Goal: Task Accomplishment & Management: Complete application form

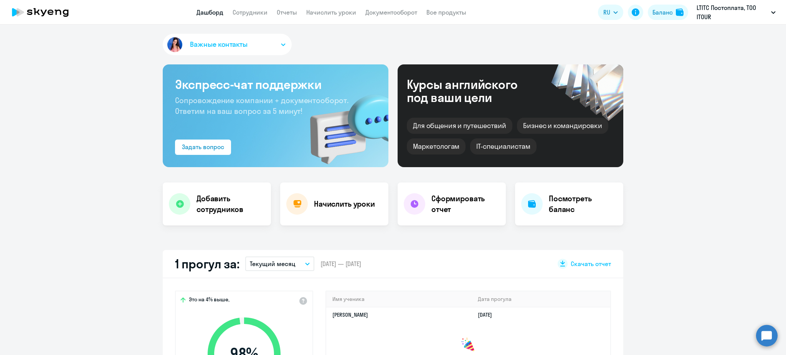
select select "30"
click at [255, 11] on link "Сотрудники" at bounding box center [250, 12] width 35 height 8
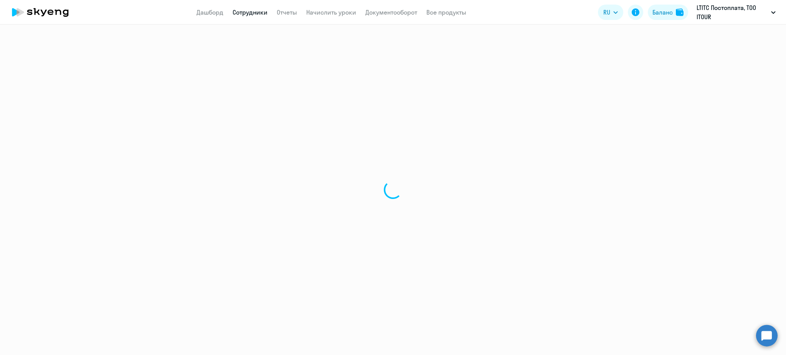
select select "30"
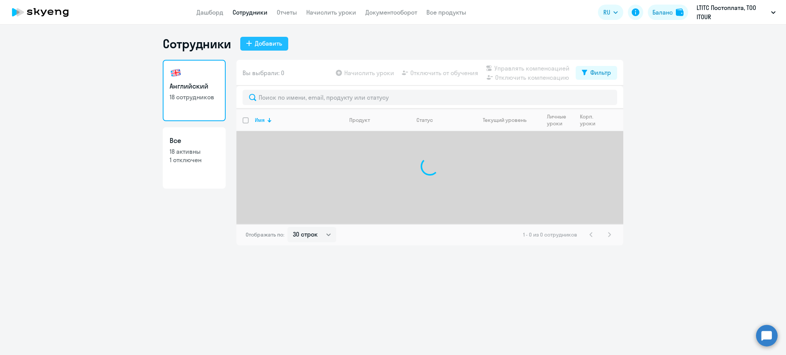
click at [254, 43] on button "Добавить" at bounding box center [264, 44] width 48 height 14
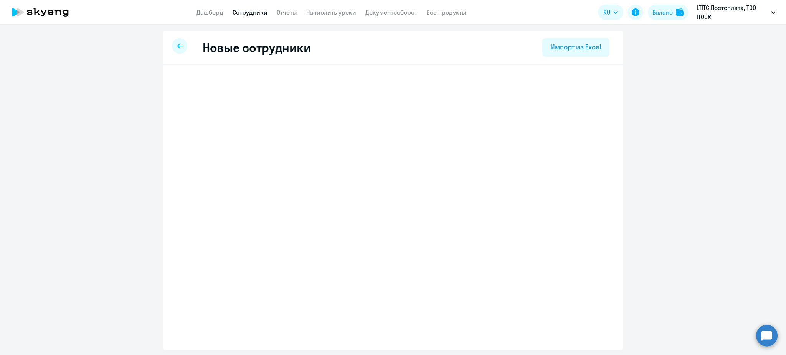
select select "english_adult_not_native_speaker"
select select "5"
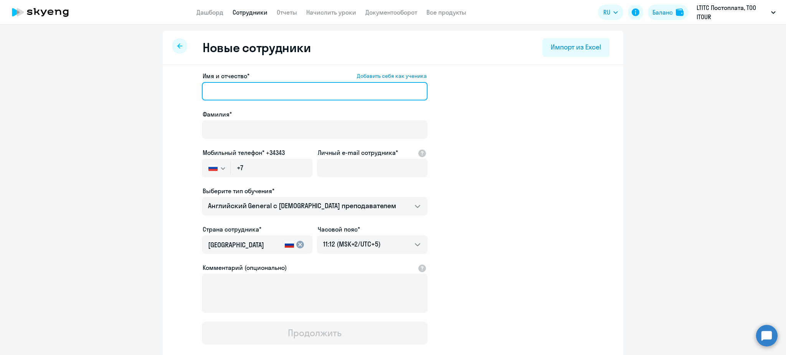
click at [295, 84] on input "Имя и отчество* Добавить себя как ученика" at bounding box center [315, 91] width 226 height 18
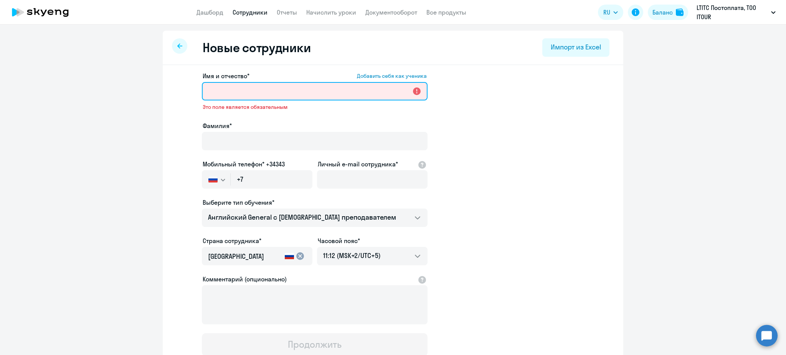
paste input "Mumina Chemirova"
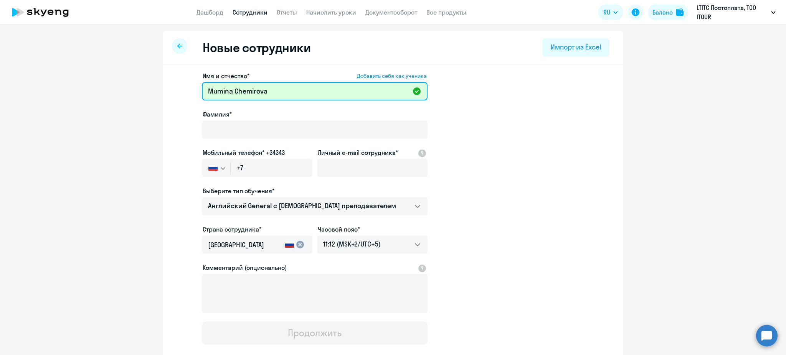
click at [256, 91] on input "Mumina Chemirova" at bounding box center [315, 91] width 226 height 18
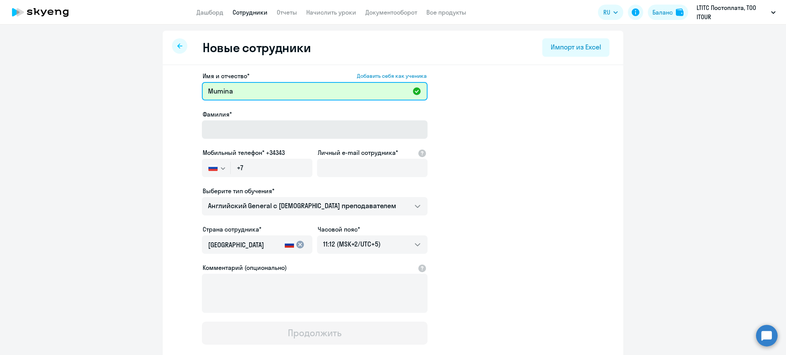
type input "Mumina"
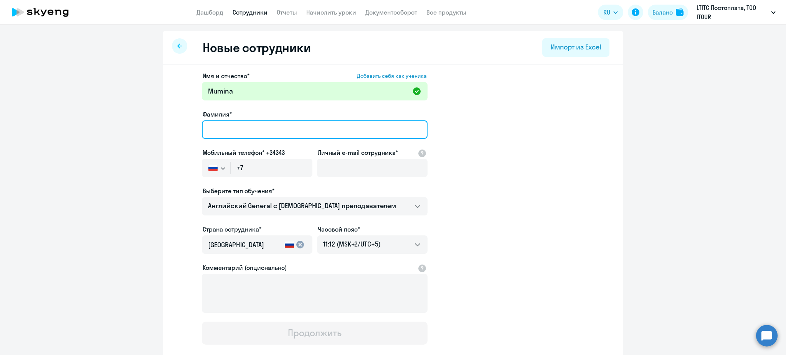
click at [245, 129] on input "Фамилия*" at bounding box center [315, 129] width 226 height 18
paste input "Chemirova"
type input "Chemirova"
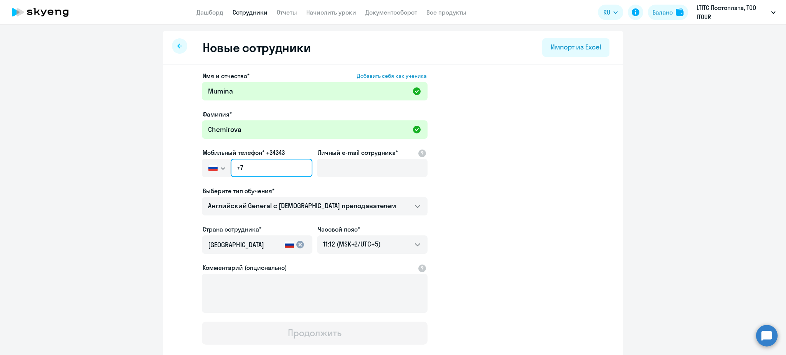
click at [280, 168] on input "+7" at bounding box center [272, 168] width 82 height 18
paste input "[PHONE_NUMBER]"
type input "[PHONE_NUMBER]"
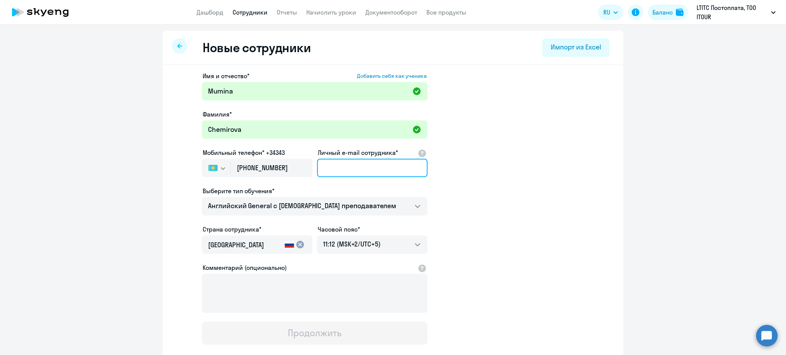
click at [349, 163] on input "Личный e-mail сотрудника*" at bounding box center [372, 168] width 110 height 18
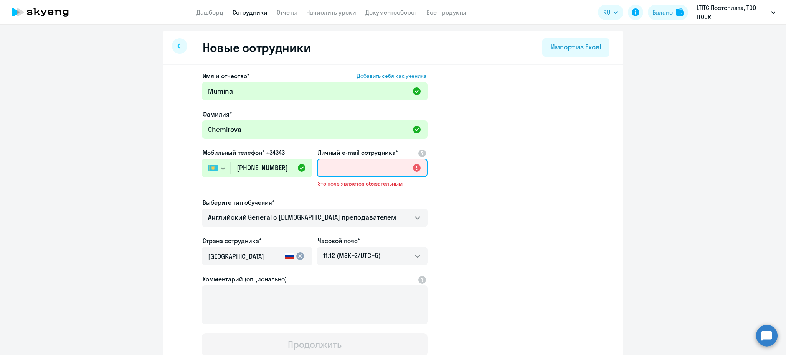
click at [365, 168] on input "Личный e-mail сотрудника*" at bounding box center [372, 168] width 110 height 18
paste input "[EMAIL_ADDRESS][DOMAIN_NAME]"
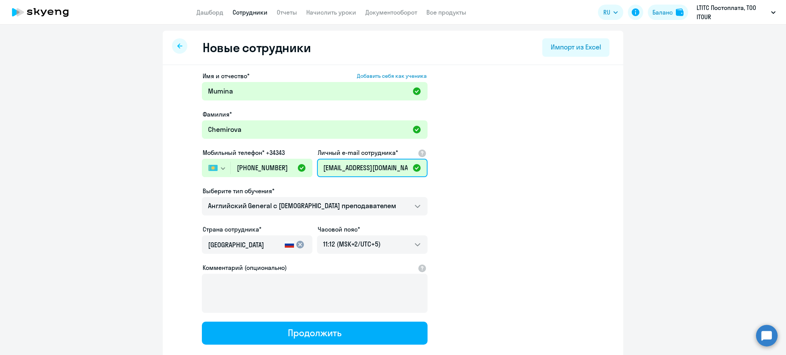
type input "[EMAIL_ADDRESS][DOMAIN_NAME]"
click at [477, 157] on app-new-student-form "Имя и отчество* Добавить себя как ученика [PERSON_NAME]* Chemirova Мобильный те…" at bounding box center [393, 208] width 436 height 274
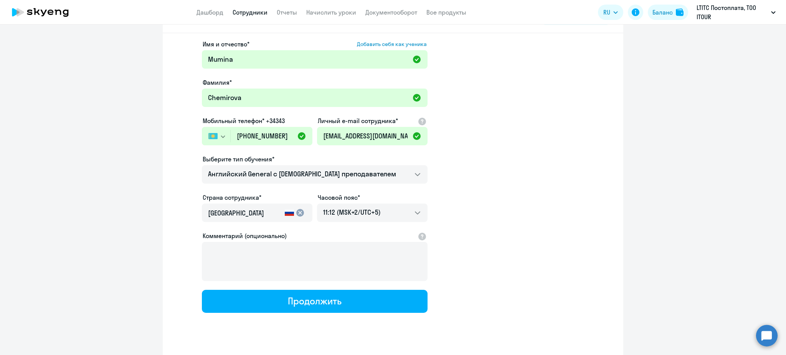
scroll to position [45, 0]
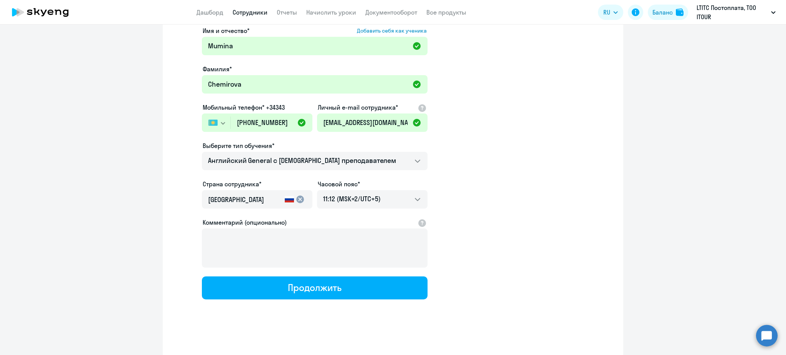
click at [250, 198] on input "[GEOGRAPHIC_DATA]" at bounding box center [245, 200] width 74 height 10
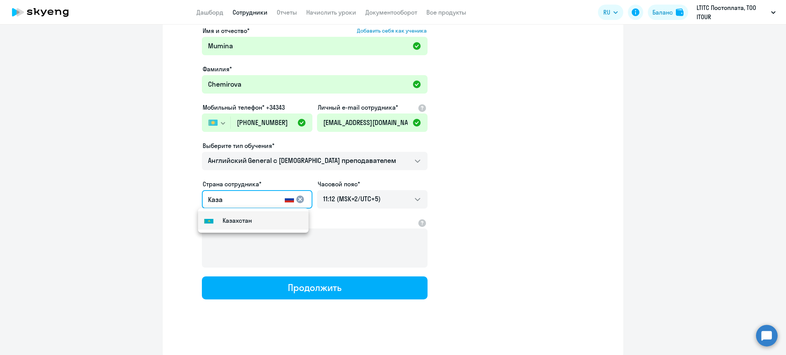
click at [248, 221] on small "Казахстан" at bounding box center [237, 220] width 29 height 9
type input "Казахстан"
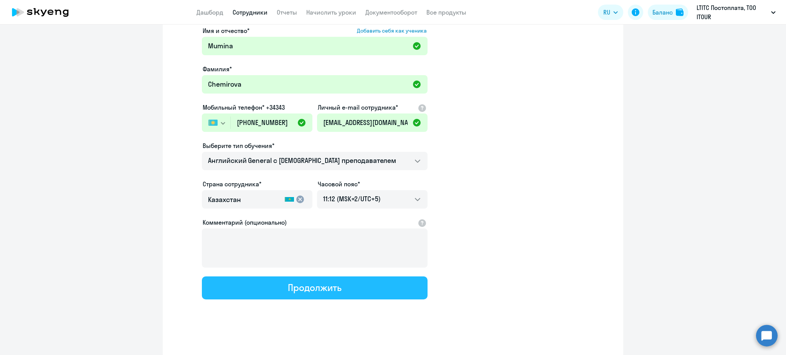
click at [312, 293] on button "Продолжить" at bounding box center [315, 288] width 226 height 23
select select "english_adult_not_native_speaker"
select select "5"
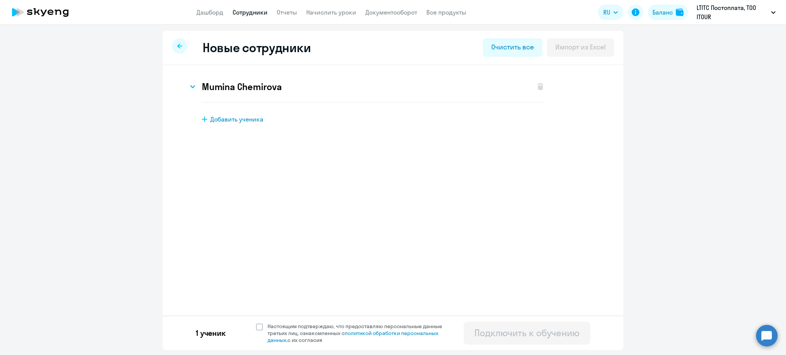
scroll to position [0, 0]
click at [263, 326] on span "Настоящим подтверждаю, что предоставляю персональные данные третьих лиц, ознако…" at bounding box center [357, 333] width 188 height 21
click at [256, 323] on input "Настоящим подтверждаю, что предоставляю персональные данные третьих лиц, ознако…" at bounding box center [256, 323] width 0 height 0
checkbox input "true"
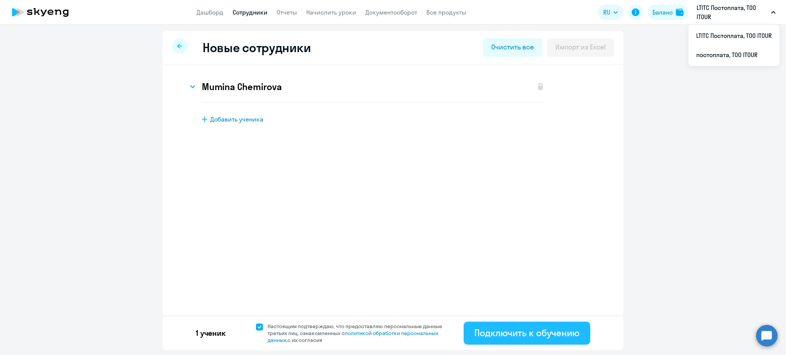
click at [530, 335] on div "Подключить к обучению" at bounding box center [526, 333] width 105 height 12
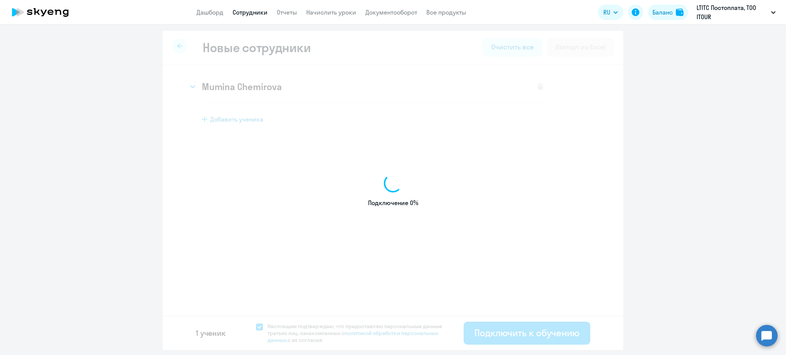
select select "english_adult_not_native_speaker"
select select "5"
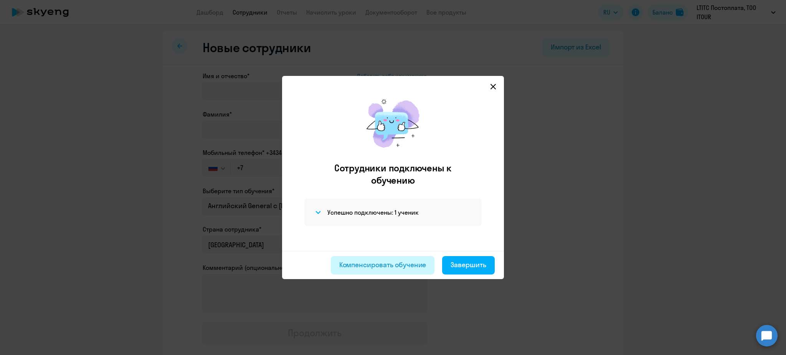
click at [424, 263] on div "Компенсировать обучение" at bounding box center [382, 265] width 87 height 10
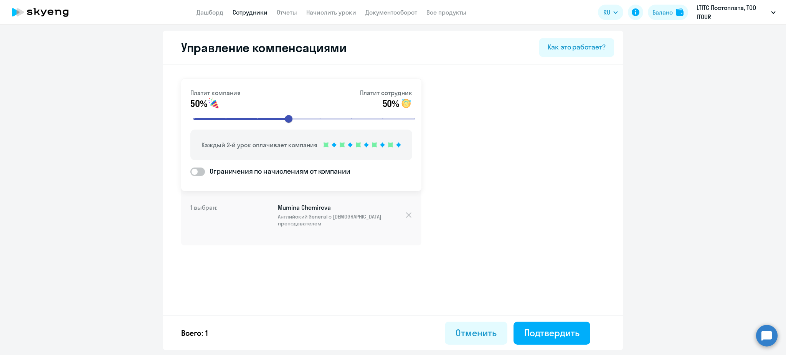
click at [242, 20] on app-header "Дашборд Сотрудники Отчеты Начислить уроки Документооборот Все продукты Дашборд …" at bounding box center [393, 12] width 786 height 25
click at [243, 15] on link "Сотрудники" at bounding box center [250, 12] width 35 height 8
select select "30"
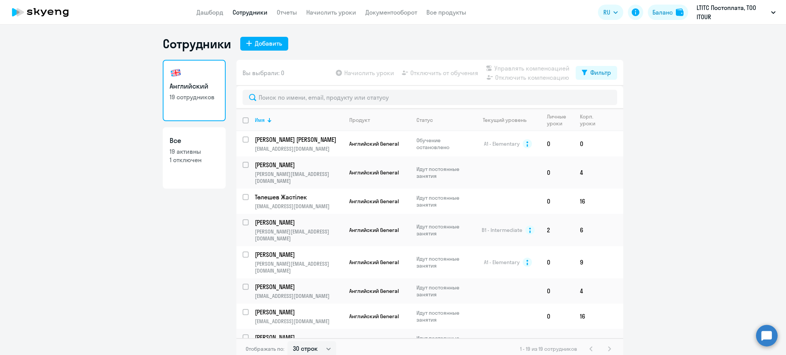
click at [295, 106] on div at bounding box center [429, 97] width 387 height 23
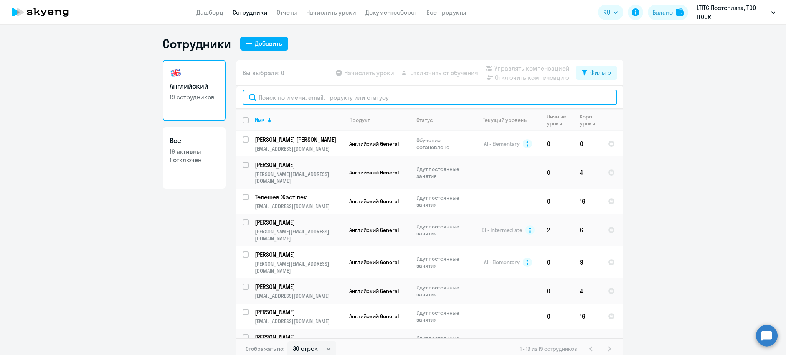
click at [295, 97] on input "text" at bounding box center [429, 97] width 374 height 15
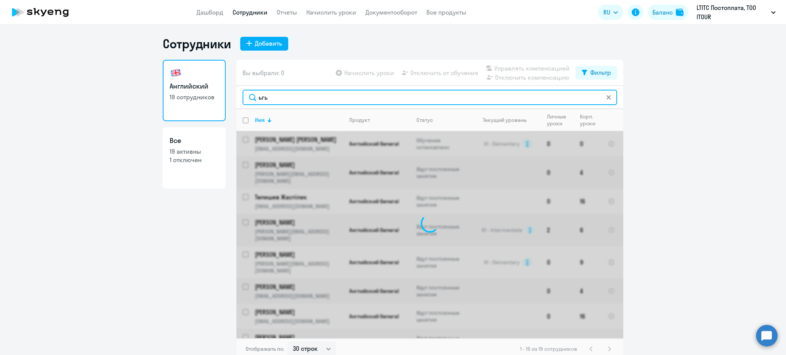
drag, startPoint x: 295, startPoint y: 97, endPoint x: 250, endPoint y: 88, distance: 45.5
click at [250, 88] on div "ьгь" at bounding box center [429, 97] width 387 height 23
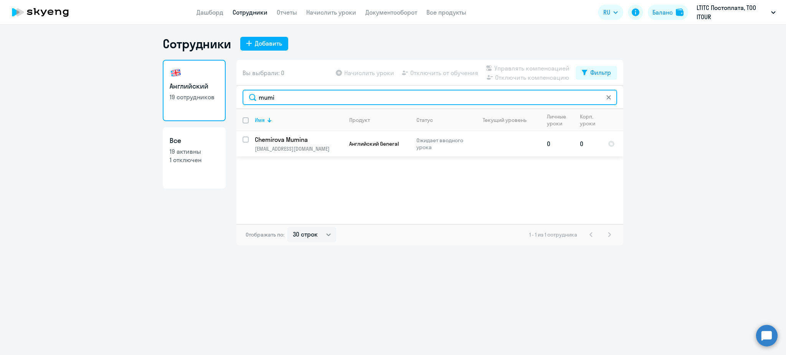
type input "mumi"
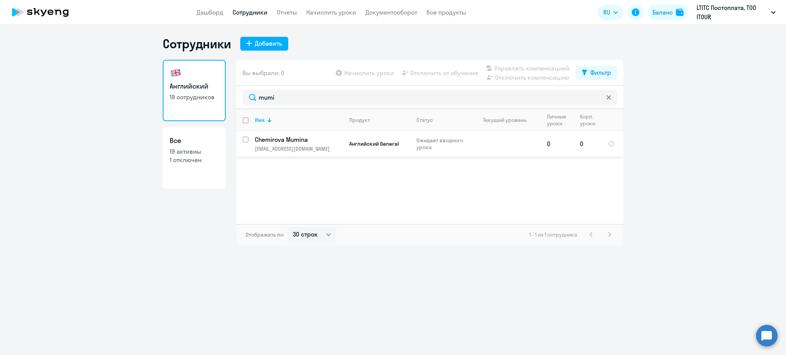
click at [247, 139] on input "select row 42294390" at bounding box center [249, 144] width 15 height 15
checkbox input "true"
click at [449, 141] on p "Ожидает вводного урока" at bounding box center [442, 144] width 53 height 14
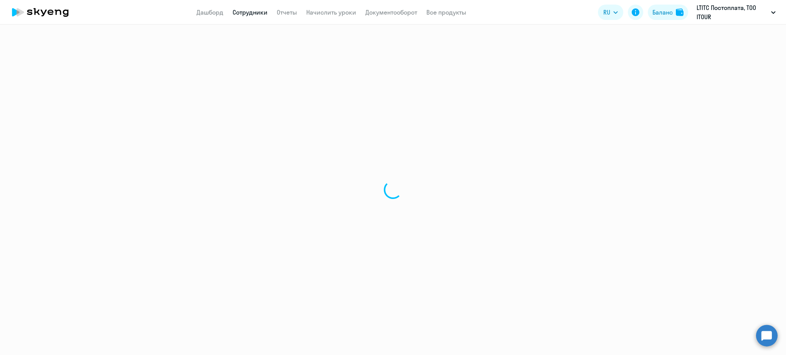
select select "english"
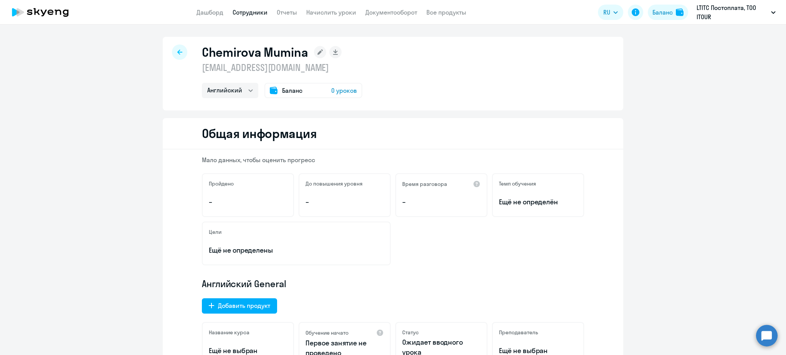
click at [339, 90] on span "0 уроков" at bounding box center [344, 90] width 26 height 9
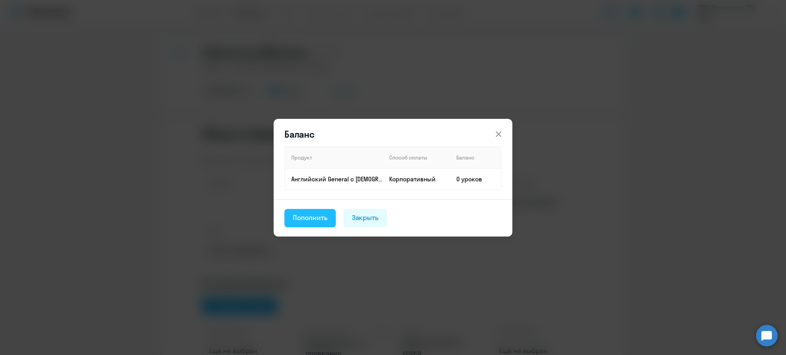
click at [328, 209] on button "Пополнить" at bounding box center [309, 218] width 51 height 18
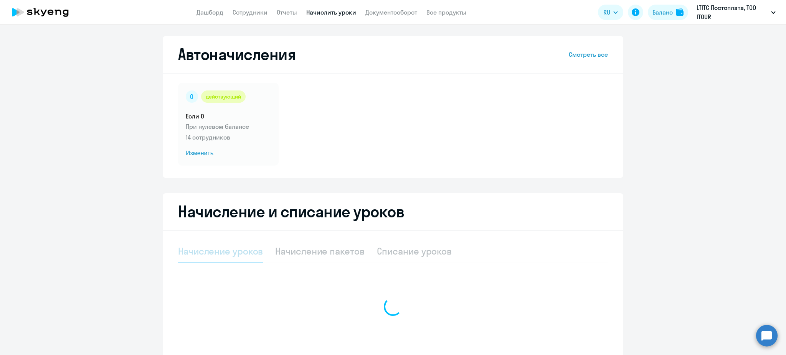
select select "10"
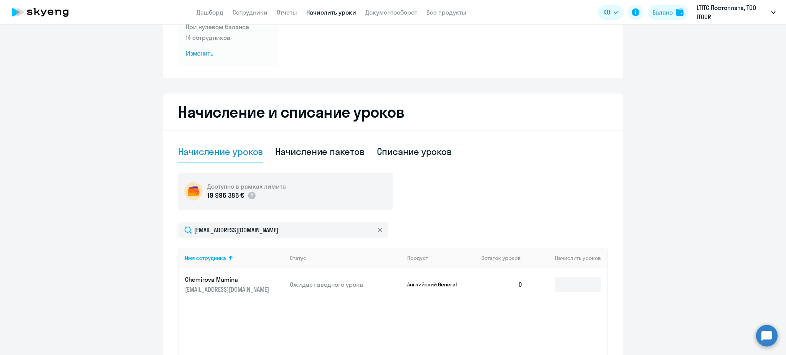
scroll to position [102, 0]
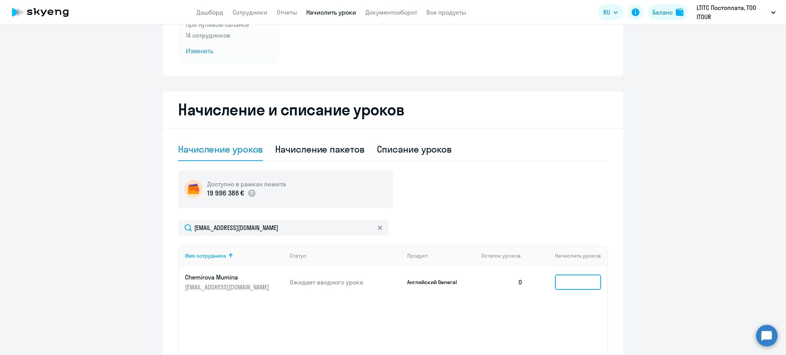
click at [578, 286] on input at bounding box center [578, 282] width 46 height 15
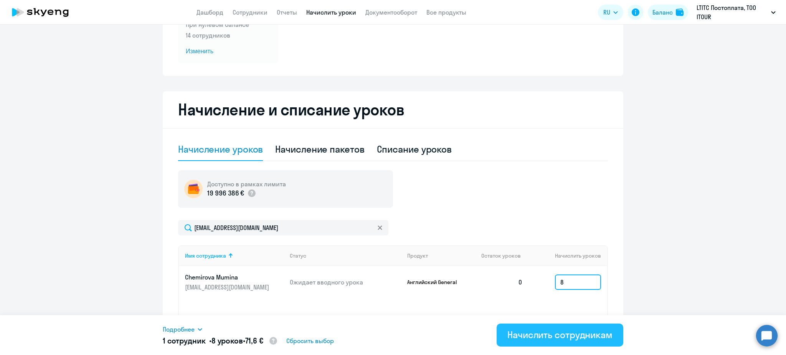
type input "8"
click at [542, 332] on div "Начислить сотрудникам" at bounding box center [559, 335] width 105 height 12
